Goal: Transaction & Acquisition: Purchase product/service

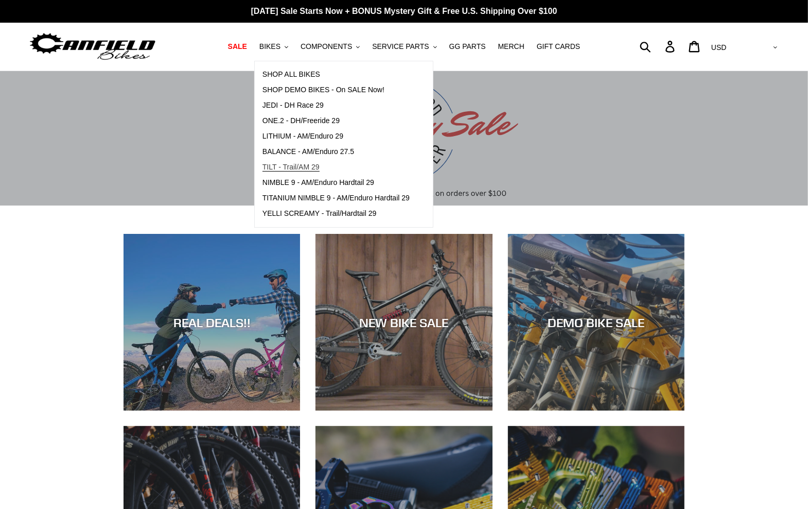
click at [320, 167] on span "TILT - Trail/AM 29" at bounding box center [291, 167] width 57 height 9
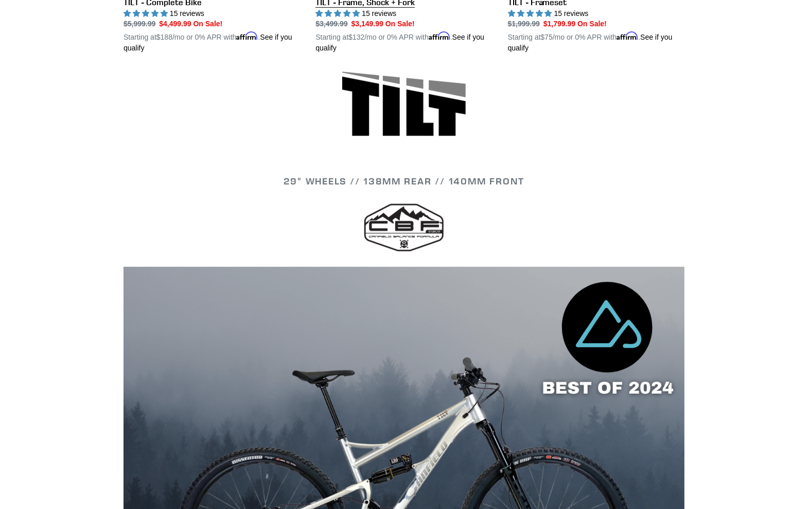
scroll to position [271, 0]
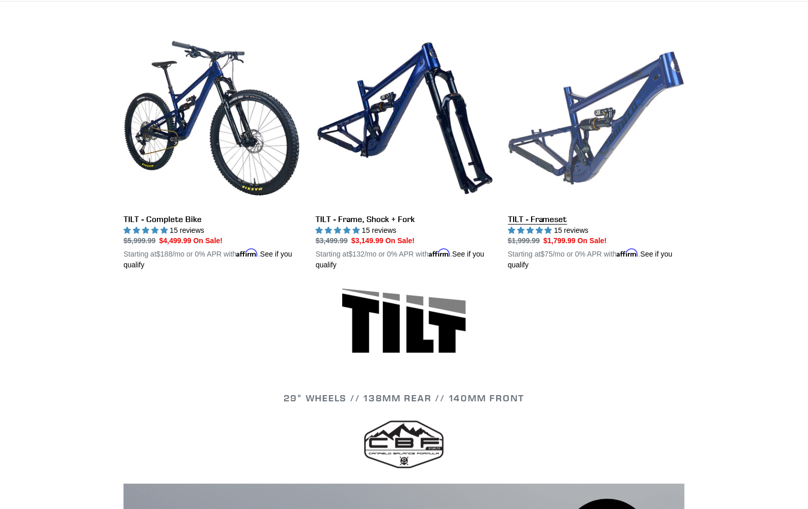
click at [640, 148] on link "TILT - Frameset" at bounding box center [596, 150] width 177 height 241
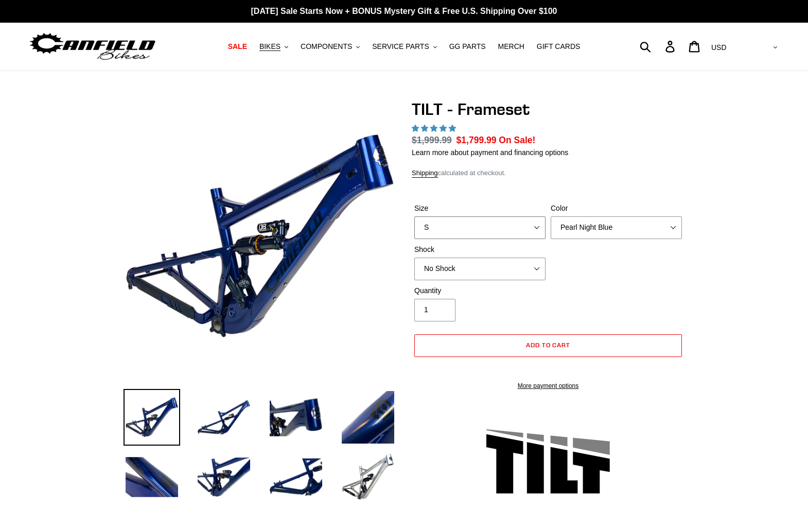
click at [414, 216] on select "S M L XL" at bounding box center [479, 227] width 131 height 23
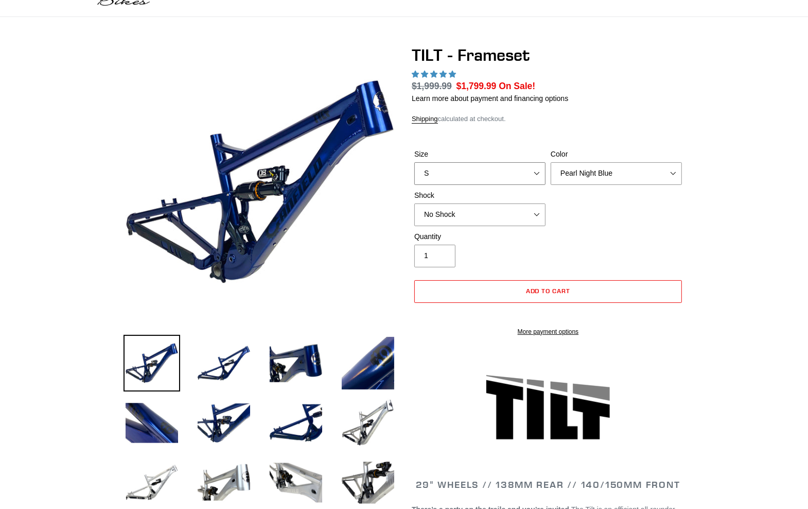
select select "highest-rating"
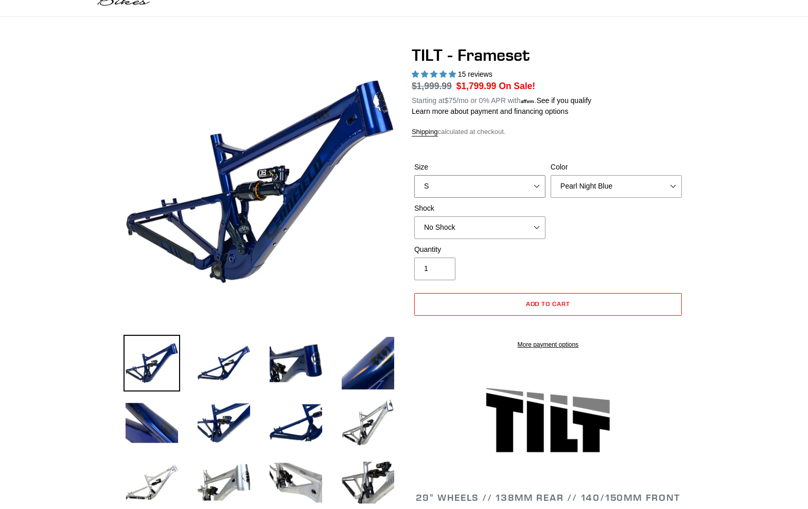
scroll to position [54, 0]
select select "L"
click option "L" at bounding box center [0, 0] width 0 height 0
click at [551, 176] on select "Pearl Night Blue Stealth Silver" at bounding box center [616, 187] width 131 height 23
click at [579, 190] on select "Pearl Night Blue Stealth Silver" at bounding box center [616, 187] width 131 height 23
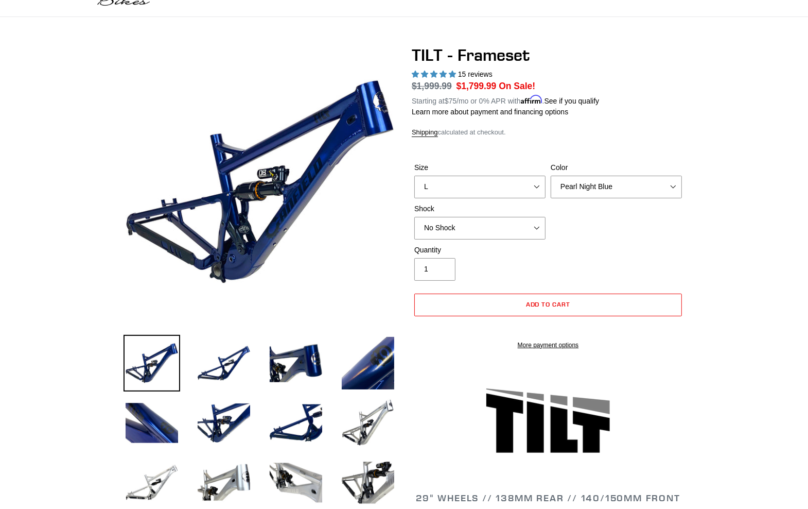
click at [507, 216] on div "Shock No Shock Cane Creek DB Kitsuma Air RockShox Deluxe Ultimate Fox FLOAT X E…" at bounding box center [480, 221] width 136 height 36
click at [414, 217] on select "No Shock Cane Creek DB Kitsuma Air RockShox Deluxe Ultimate Fox FLOAT X EXT Sto…" at bounding box center [479, 228] width 131 height 23
click at [491, 222] on select "No Shock Cane Creek DB Kitsuma Air RockShox Deluxe Ultimate Fox FLOAT X EXT Sto…" at bounding box center [479, 228] width 131 height 23
click at [414, 217] on select "No Shock Cane Creek DB Kitsuma Air RockShox Deluxe Ultimate Fox FLOAT X EXT Sto…" at bounding box center [479, 228] width 131 height 23
click option "Cane Creek DB Kitsuma Air" at bounding box center [0, 0] width 0 height 0
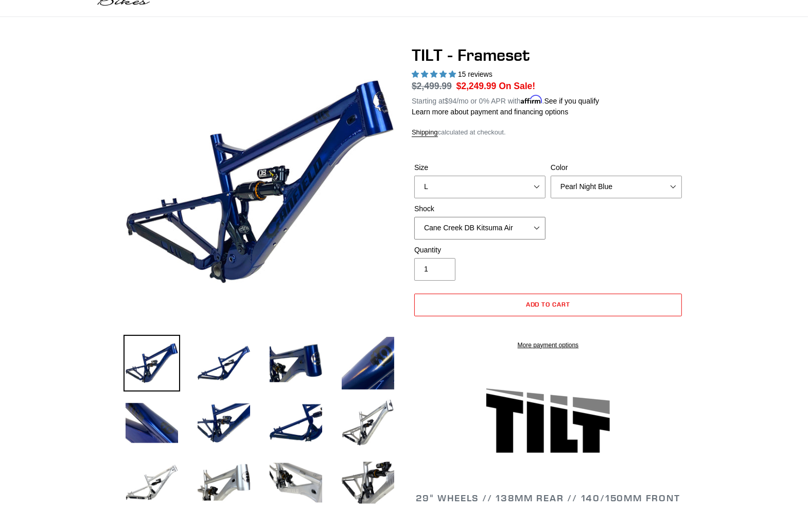
click at [468, 229] on select "No Shock Cane Creek DB Kitsuma Air RockShox Deluxe Ultimate Fox FLOAT X EXT Sto…" at bounding box center [479, 228] width 131 height 23
click option "Fox FLOAT X" at bounding box center [0, 0] width 0 height 0
select select "No Shock"
click option "No Shock" at bounding box center [0, 0] width 0 height 0
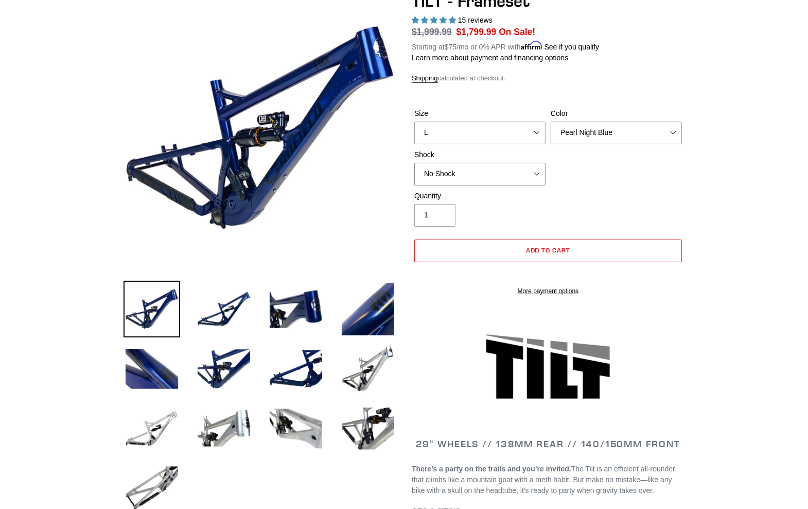
scroll to position [54, 0]
